Goal: Information Seeking & Learning: Learn about a topic

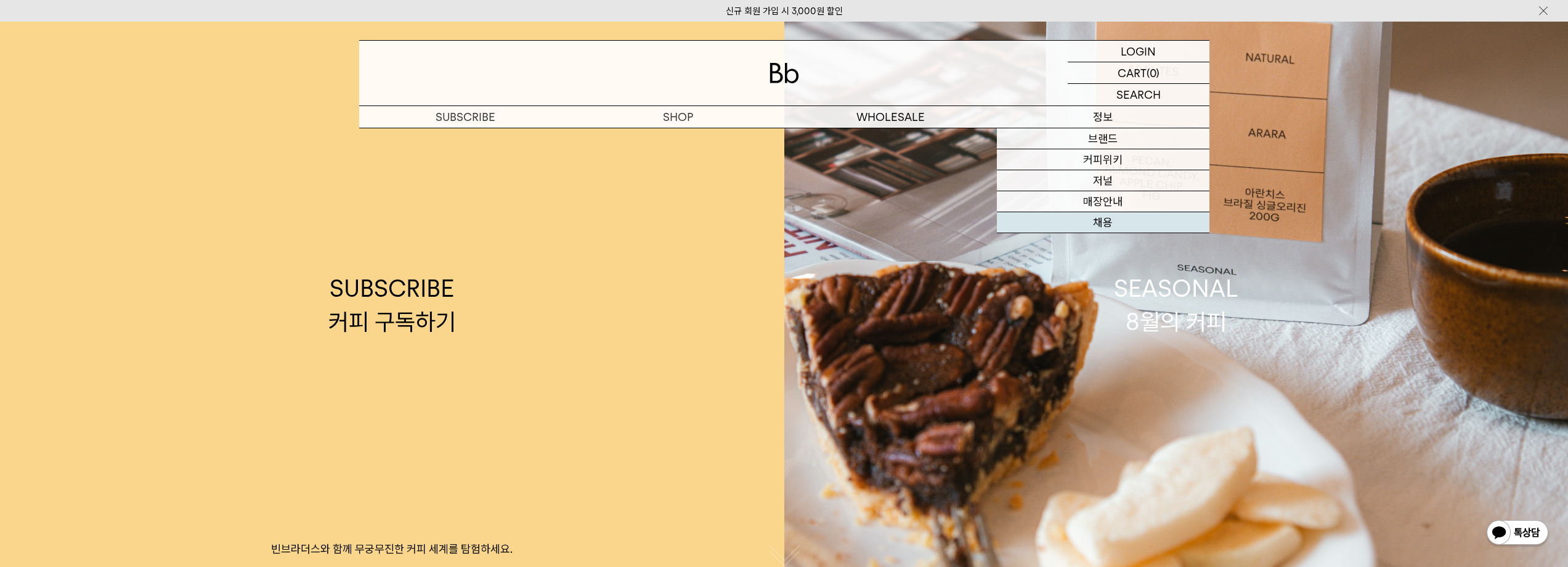
click at [1113, 217] on link "채용" at bounding box center [1103, 223] width 212 height 21
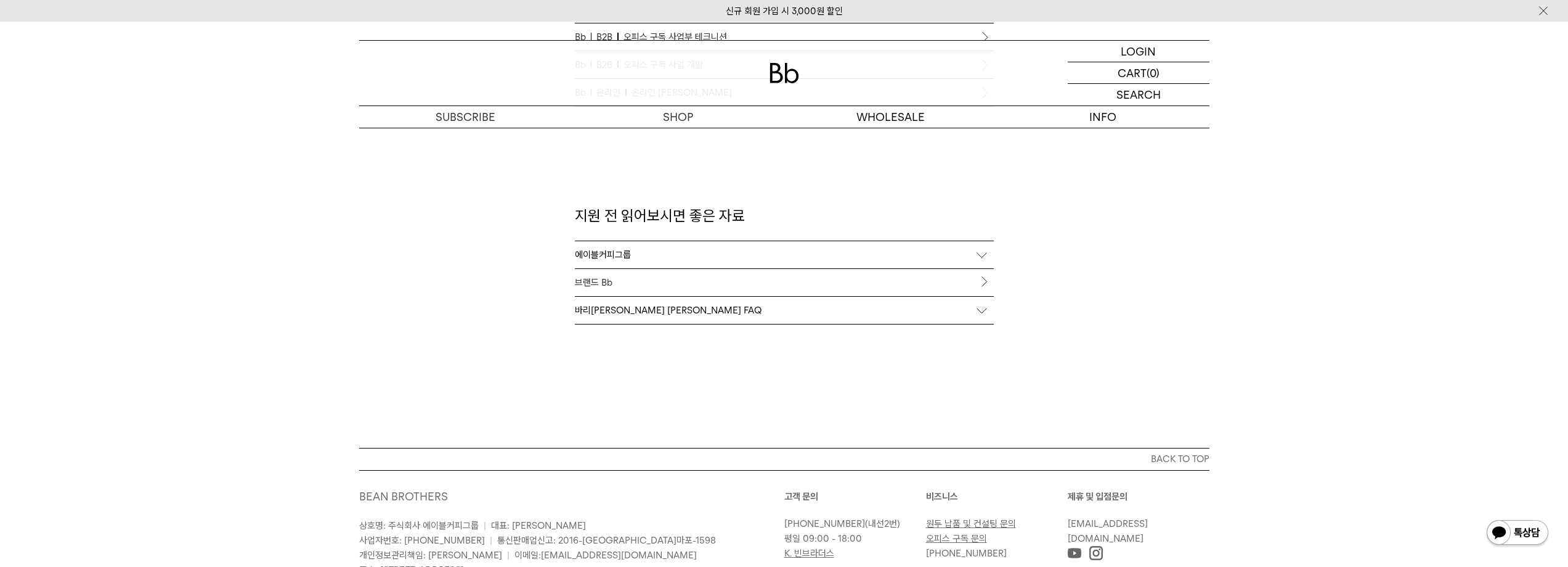
scroll to position [1357, 0]
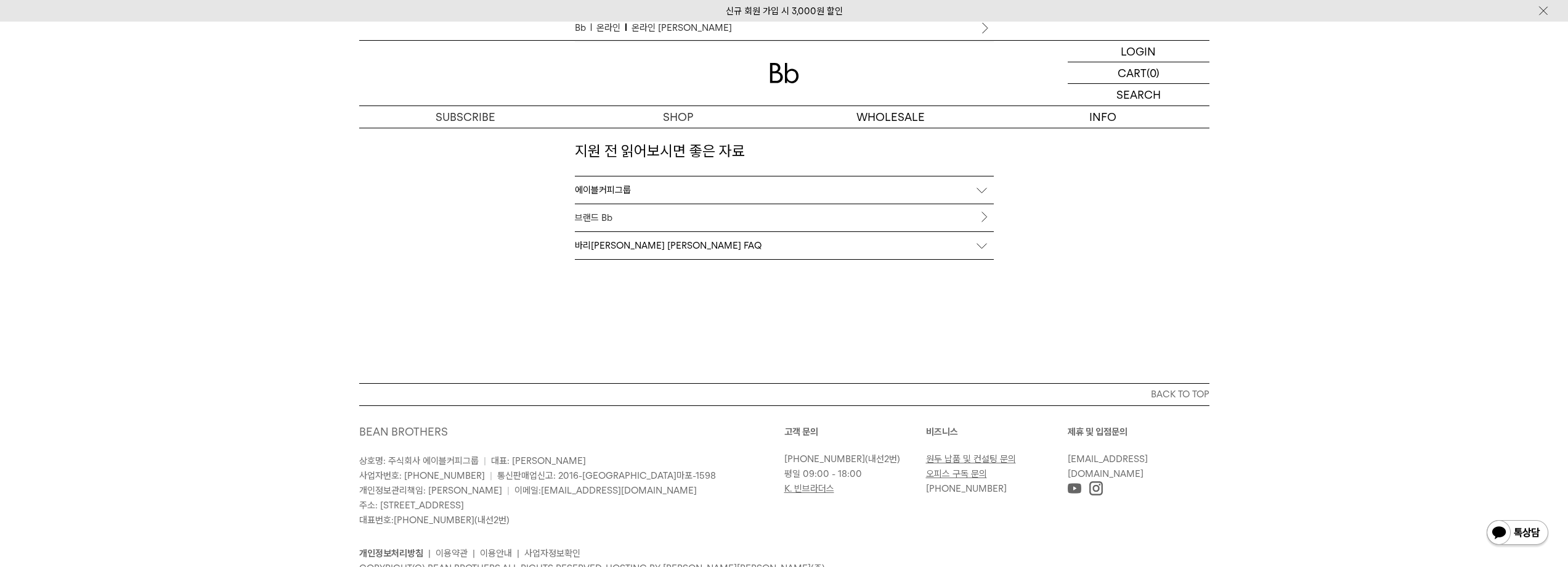
click at [983, 189] on div "에이블커피그룹" at bounding box center [784, 190] width 419 height 27
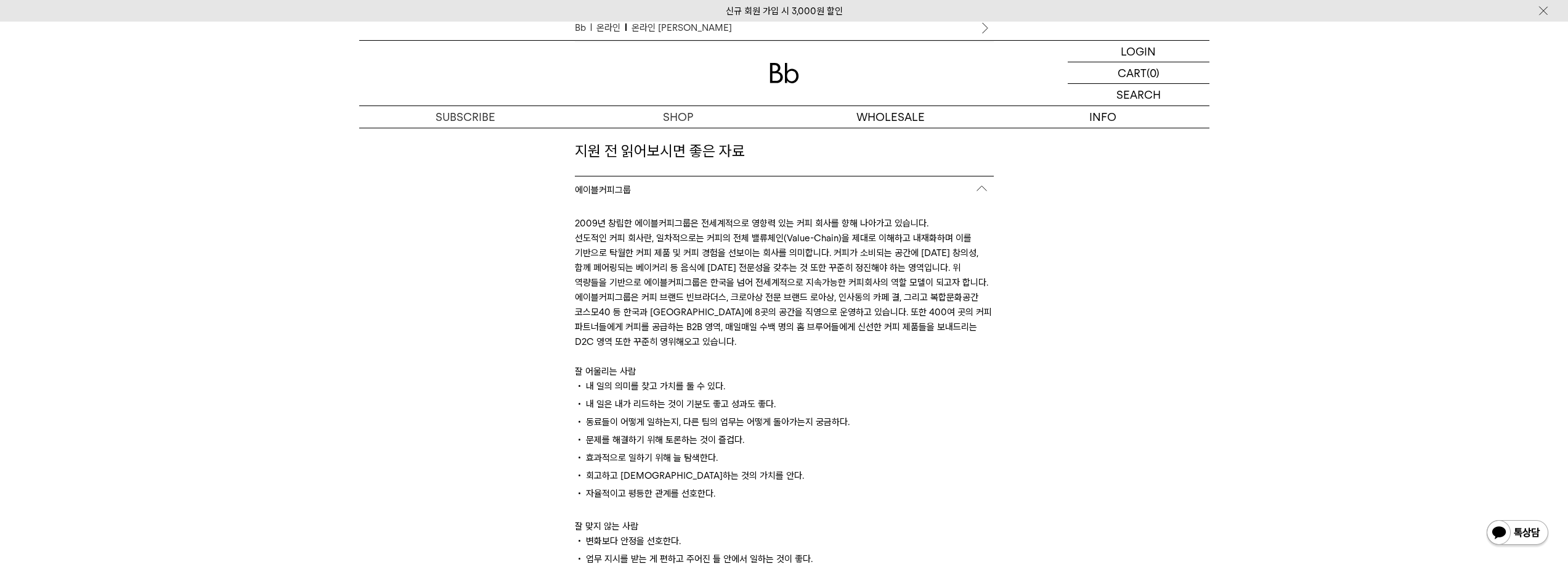
click at [980, 188] on div "에이블커피그룹" at bounding box center [784, 190] width 419 height 27
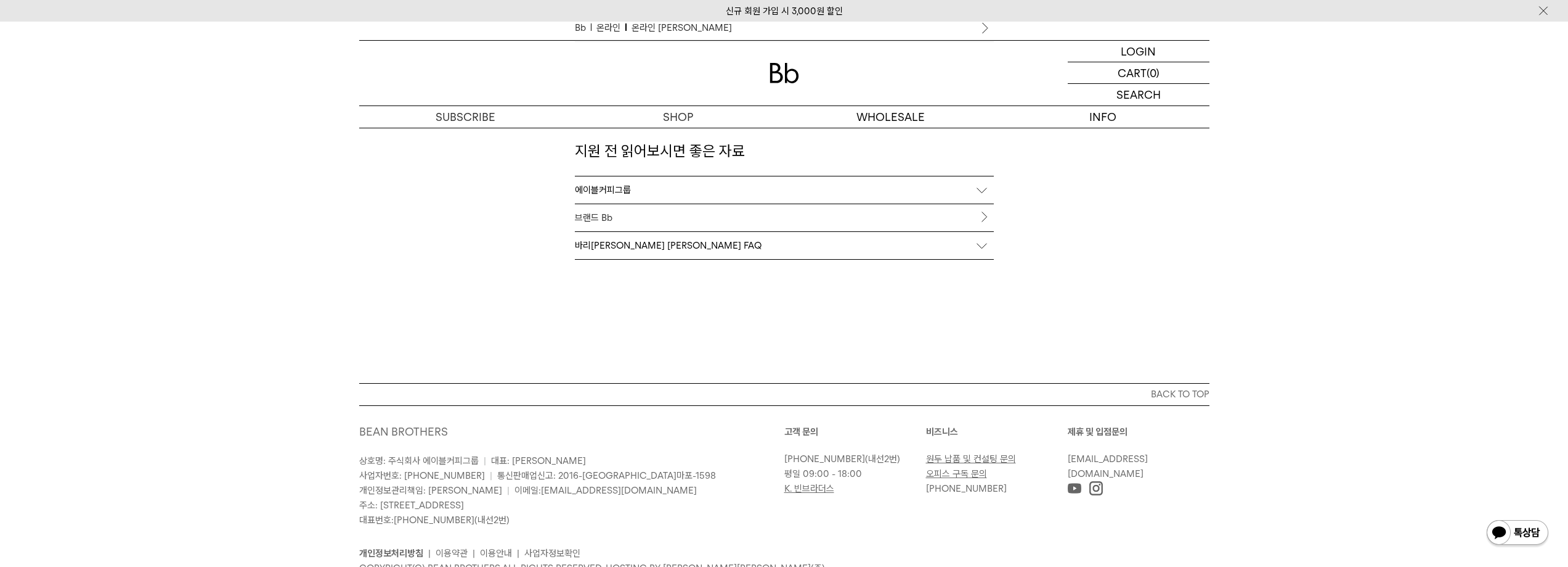
click at [983, 209] on link "브랜드 Bb" at bounding box center [784, 217] width 419 height 27
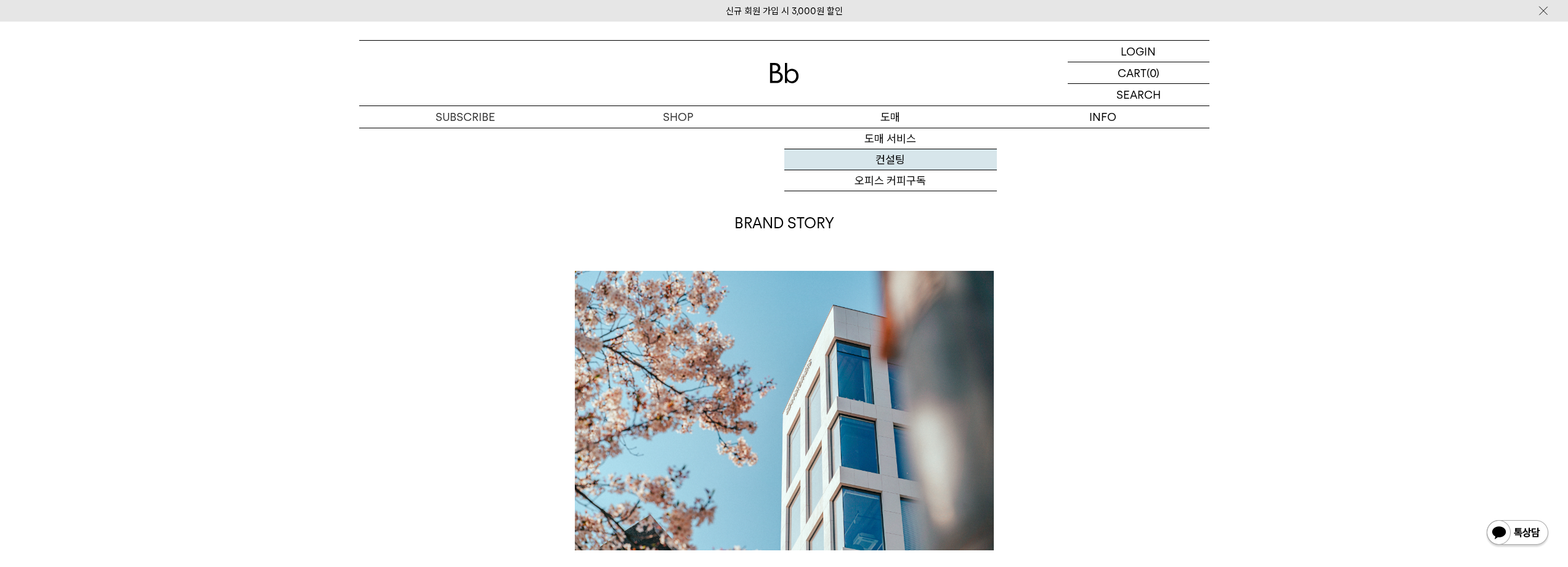
click at [912, 163] on link "컨설팅" at bounding box center [890, 159] width 212 height 21
